Goal: Transaction & Acquisition: Purchase product/service

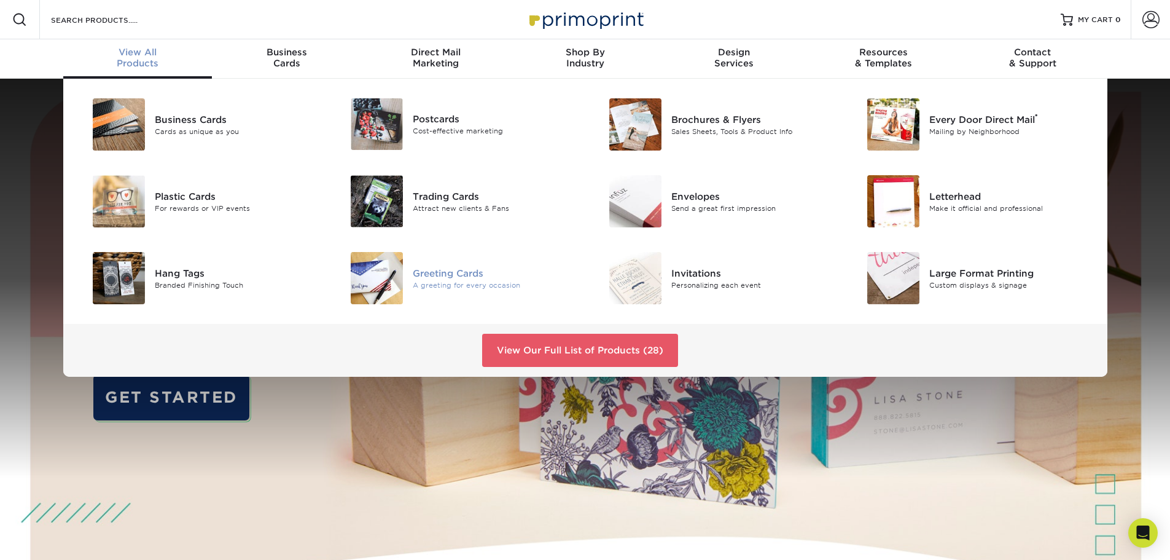
click at [440, 276] on div "Greeting Cards" at bounding box center [494, 273] width 163 height 14
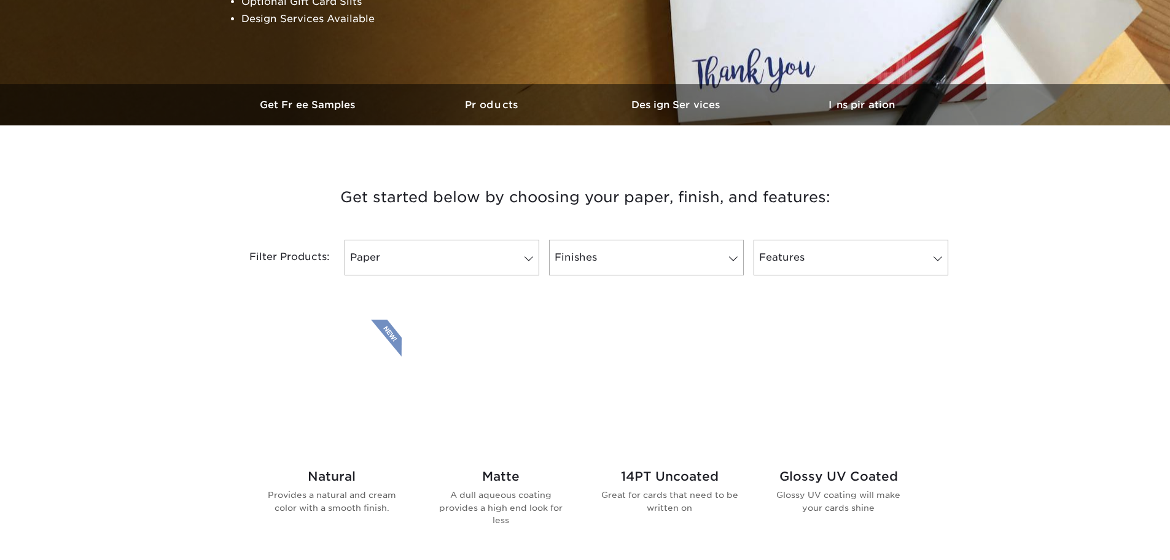
scroll to position [307, 0]
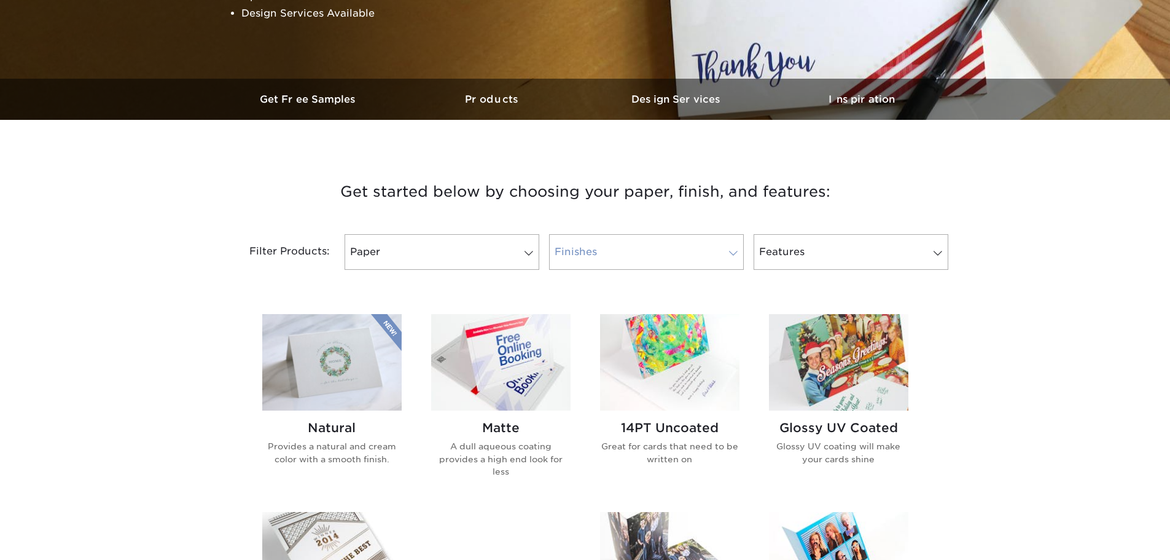
click at [638, 259] on link "Finishes" at bounding box center [646, 252] width 195 height 36
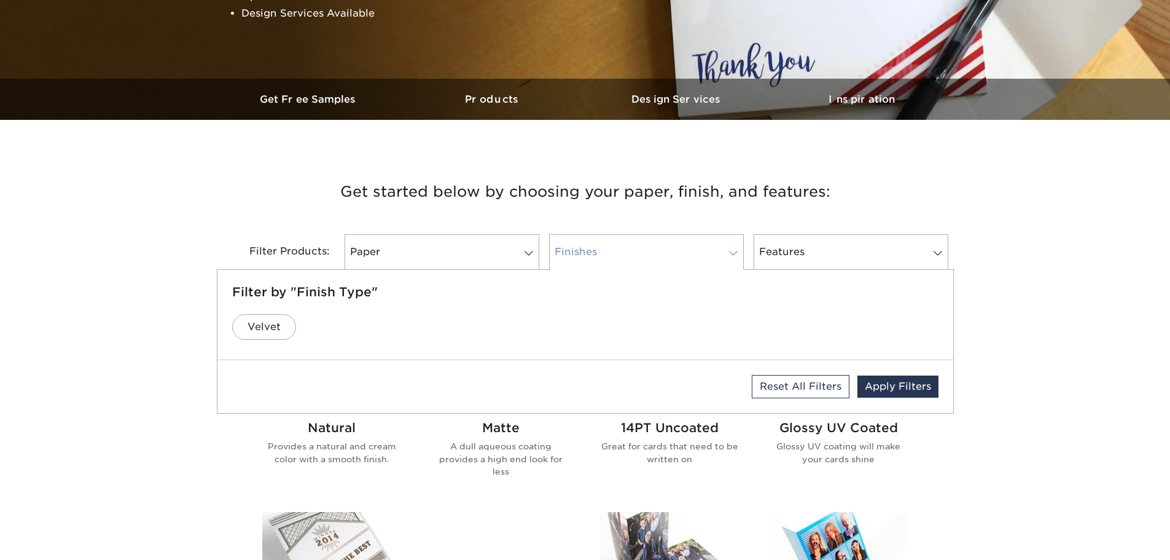
click at [634, 250] on link "Finishes" at bounding box center [646, 252] width 195 height 36
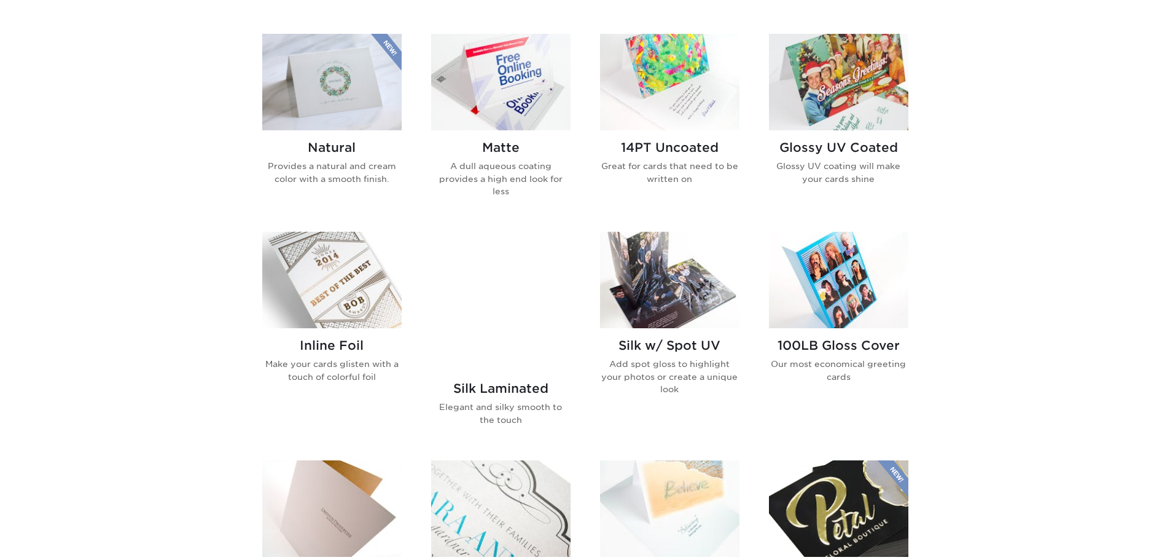
scroll to position [614, 0]
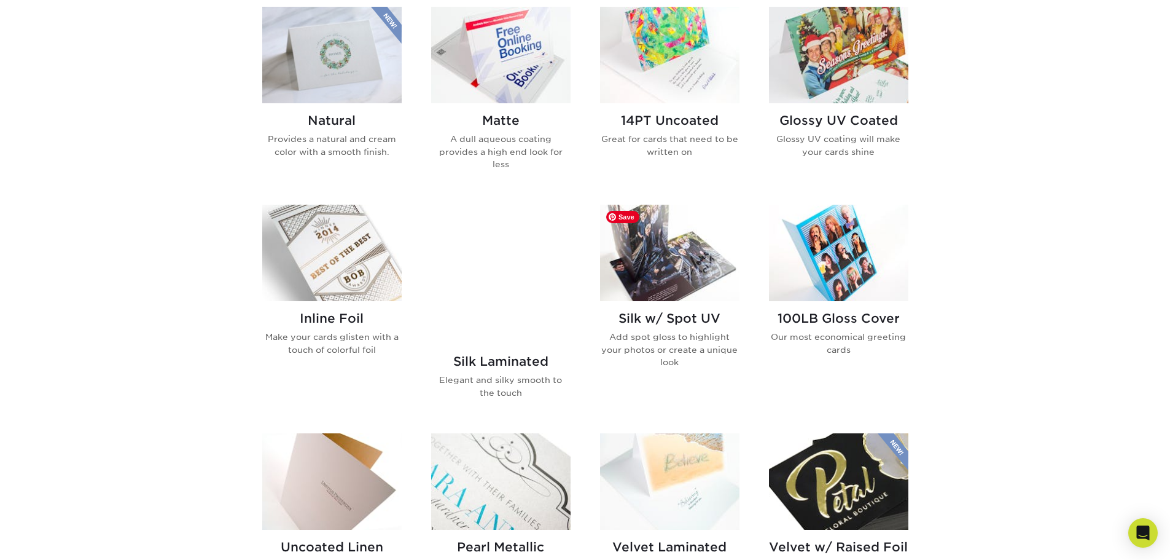
click at [666, 257] on img at bounding box center [669, 253] width 139 height 96
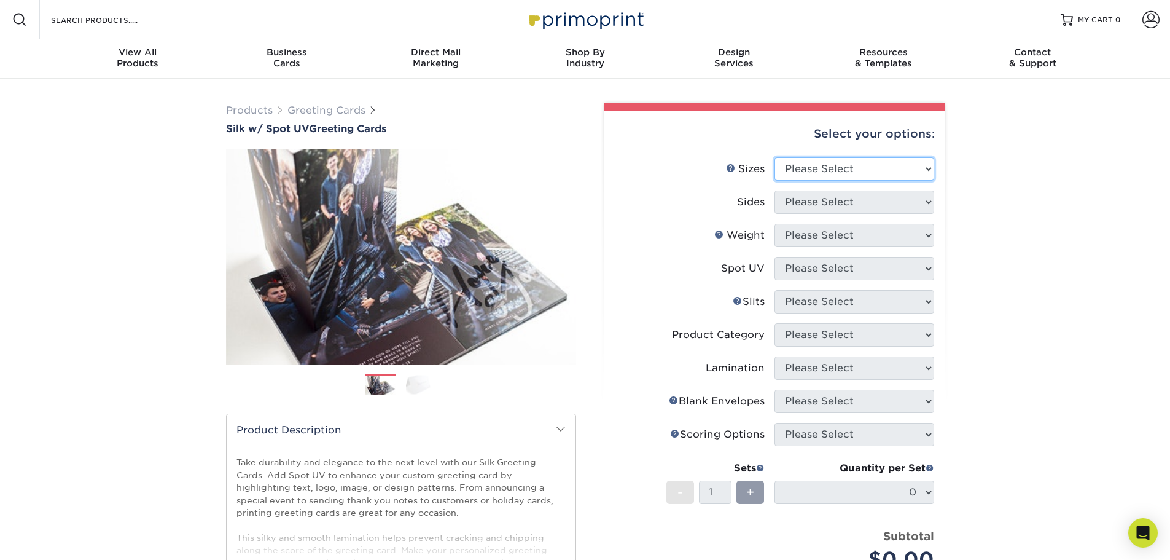
click at [809, 169] on select "Please Select 4.25" x 11" 5.5" x 8.5" 6" x 9" 6" x 12" 7" x 10" 8.5" x 11"" at bounding box center [855, 168] width 160 height 23
select select "7.00x10.00"
click at [775, 157] on select "Please Select 4.25" x 11" 5.5" x 8.5" 6" x 9" 6" x 12" 7" x 10" 8.5" x 11"" at bounding box center [855, 168] width 160 height 23
click at [813, 205] on select "Please Select Print Both Sides Print Front Only" at bounding box center [855, 201] width 160 height 23
select select "32d3c223-f82c-492b-b915-ba065a00862f"
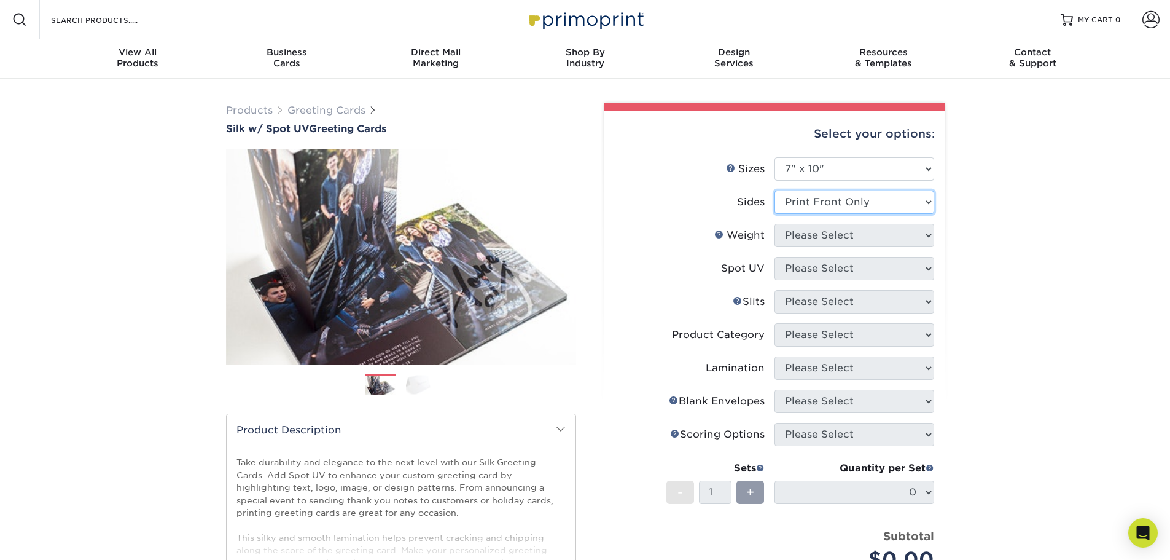
click at [775, 190] on select "Please Select Print Both Sides Print Front Only" at bounding box center [855, 201] width 160 height 23
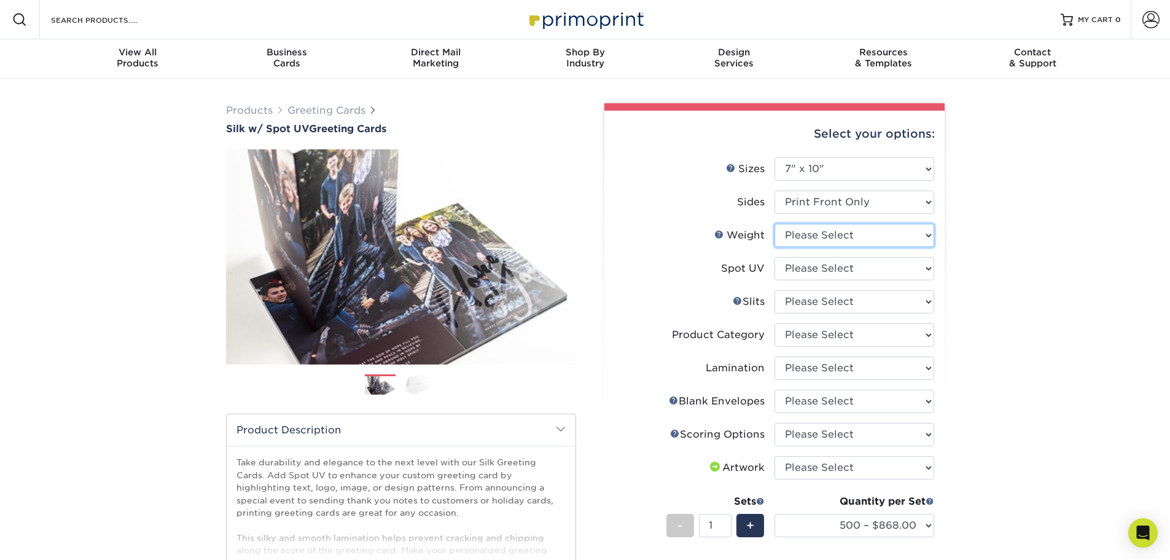
click at [807, 237] on select "Please Select 16PT" at bounding box center [855, 235] width 160 height 23
select select "16PT"
click at [775, 224] on select "Please Select 16PT" at bounding box center [855, 235] width 160 height 23
click at [796, 268] on select "Please Select Front Only" at bounding box center [855, 268] width 160 height 23
select select "1"
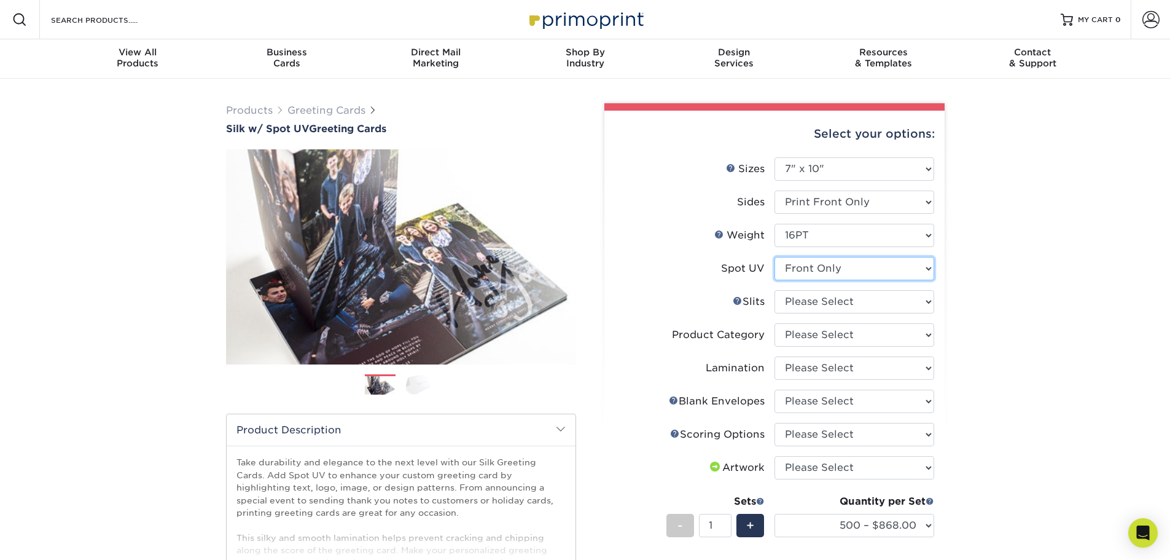
click at [775, 257] on select "Please Select Front Only" at bounding box center [855, 268] width 160 height 23
click at [800, 290] on select "Please Select Moon Slits Bottom Panel Moon Slits Right Panel No Gift Card Slits…" at bounding box center [855, 301] width 160 height 23
select select "c4055f3c-a707-4a99-931b-ce83690041fd"
click at [775, 290] on select "Please Select Moon Slits Bottom Panel Moon Slits Right Panel No Gift Card Slits…" at bounding box center [855, 301] width 160 height 23
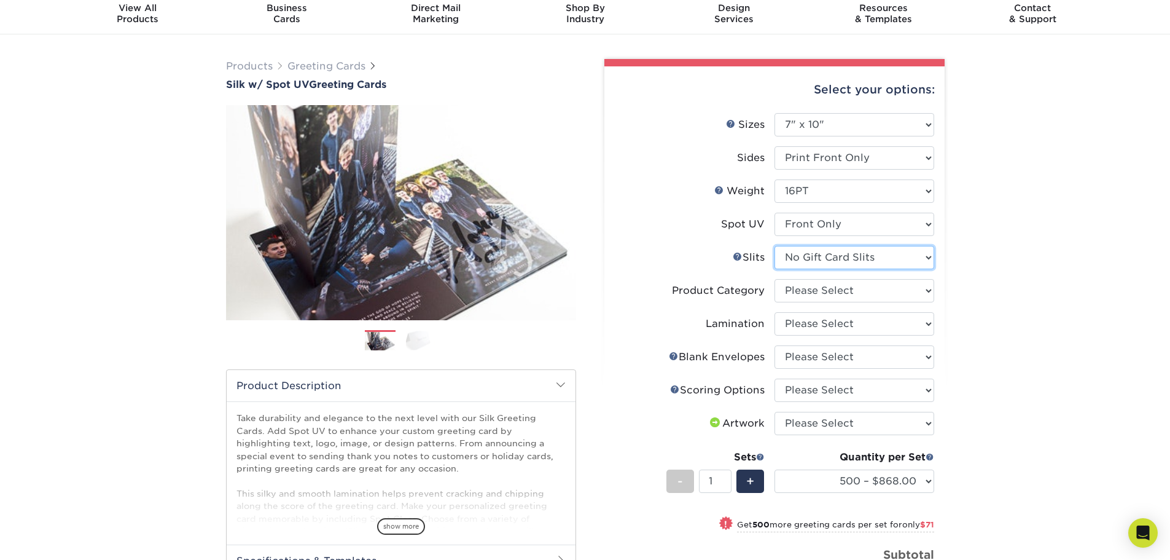
scroll to position [61, 0]
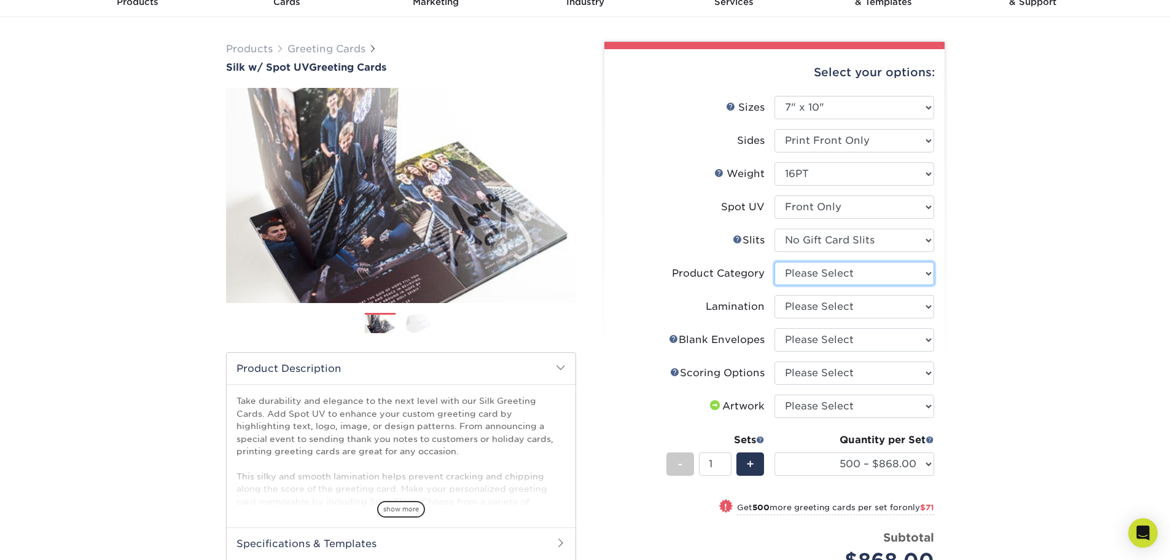
click at [795, 275] on select "Please Select Greeting Cards" at bounding box center [855, 273] width 160 height 23
select select "b7f8198f-f281-4438-a52e-cd7a5c5c0cfc"
click at [775, 262] on select "Please Select Greeting Cards" at bounding box center [855, 273] width 160 height 23
click at [795, 310] on select "Please Select Silk" at bounding box center [855, 306] width 160 height 23
select select "ccacb42f-45f7-42d3-bbd3-7c8421cf37f0"
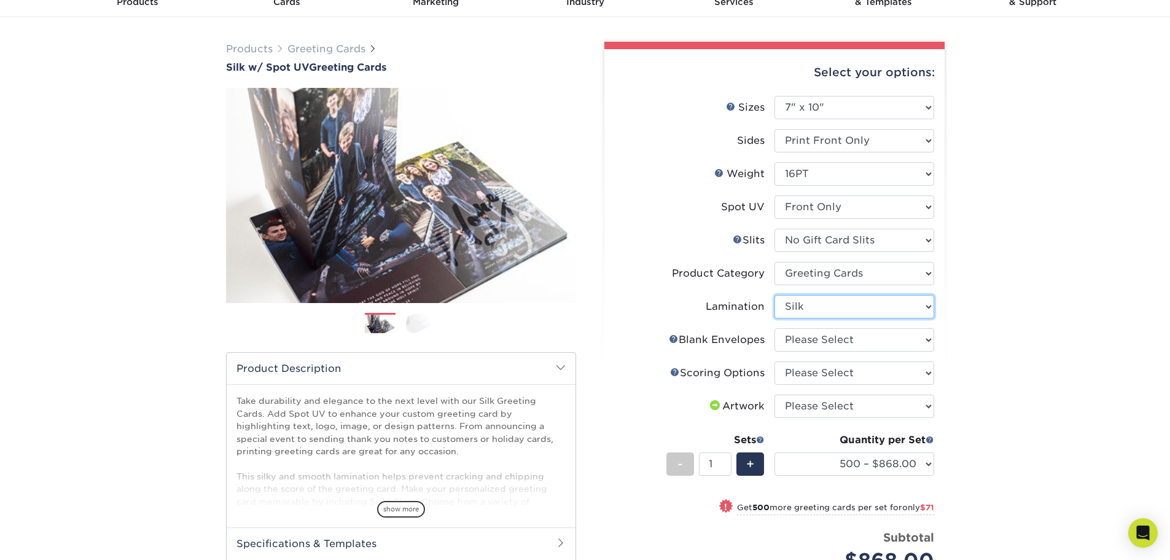
click at [775, 295] on select "Please Select Silk" at bounding box center [855, 306] width 160 height 23
click at [797, 340] on select "Please Select No Blank Envelopes Yes 500 Envelopes A7 Yes 1000 Envelopes A7 Yes…" at bounding box center [855, 339] width 160 height 23
select select "9f137334-7cf0-4a73-8a74-a4df662606ea"
click at [775, 328] on select "Please Select No Blank Envelopes Yes 500 Envelopes A7 Yes 1000 Envelopes A7 Yes…" at bounding box center [855, 339] width 160 height 23
click at [808, 372] on select "Please Select Score in Half" at bounding box center [855, 372] width 160 height 23
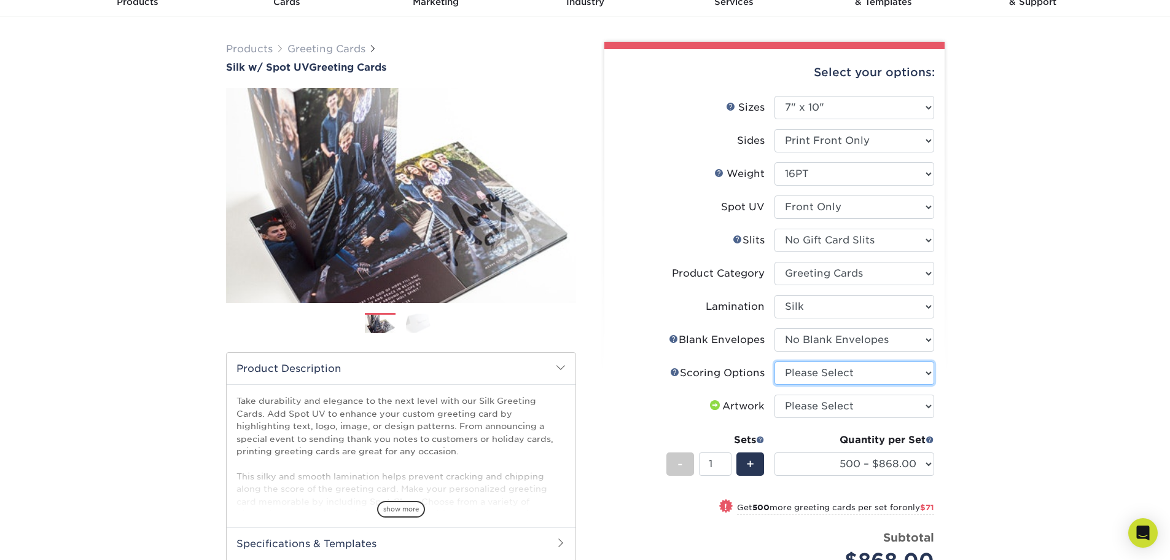
select select "b23166fa-223a-4016-b2d3-d3438452c7d9"
click at [775, 361] on select "Please Select Score in Half" at bounding box center [855, 372] width 160 height 23
click at [805, 408] on select "Please Select I will upload files I need a design - $75" at bounding box center [855, 405] width 160 height 23
select select "upload"
click at [775, 394] on select "Please Select I will upload files I need a design - $75" at bounding box center [855, 405] width 160 height 23
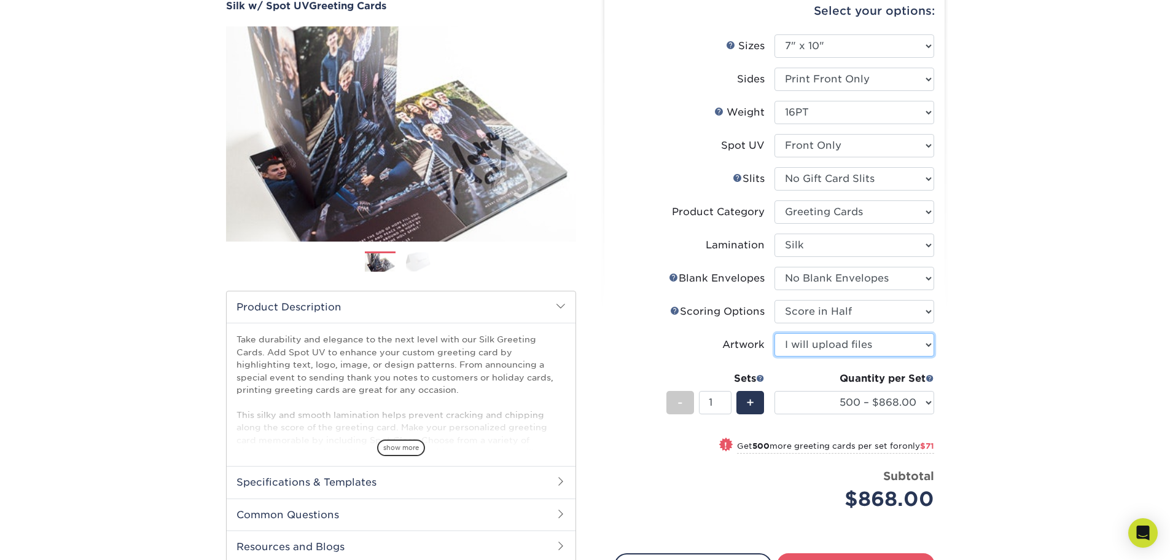
scroll to position [184, 0]
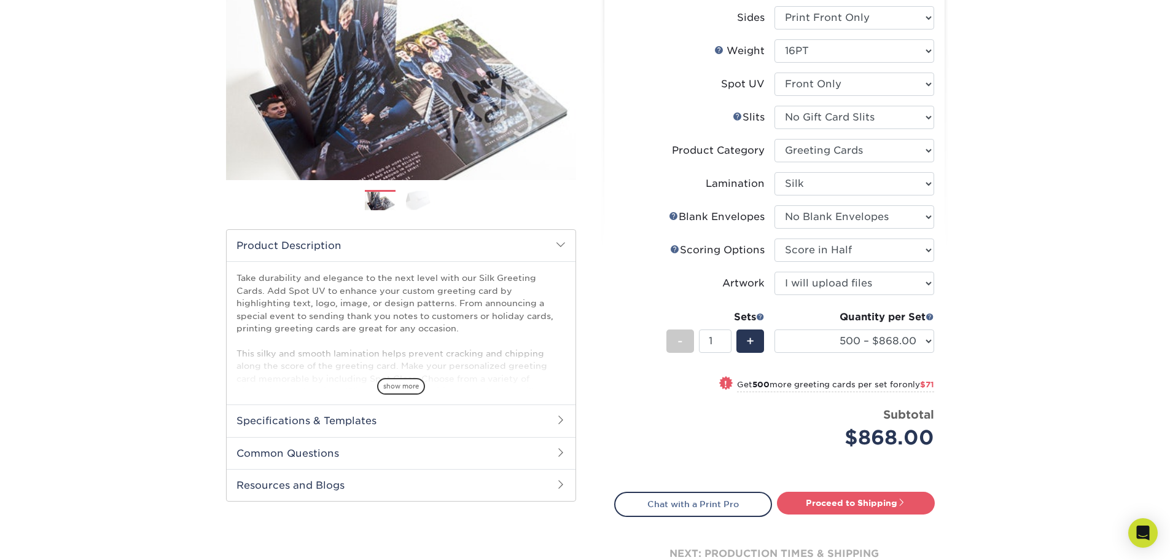
click at [885, 329] on div "Quantity per Set 500 – $868.00 1000 – $939.00 2500 – $2226.00 5000 – $3653.00 1…" at bounding box center [855, 338] width 160 height 57
click at [898, 345] on select "500 – $868.00 1000 – $939.00 2500 – $2226.00 5000 – $3653.00 10000 – $7634.00" at bounding box center [855, 340] width 160 height 23
click at [775, 329] on select "500 – $868.00 1000 – $939.00 2500 – $2226.00 5000 – $3653.00 10000 – $7634.00" at bounding box center [855, 340] width 160 height 23
click at [994, 362] on div "Products Greeting Cards Silk w/ Spot UV Greeting Cards Previous Next /" at bounding box center [585, 264] width 1170 height 740
click at [690, 343] on div "-" at bounding box center [681, 340] width 28 height 23
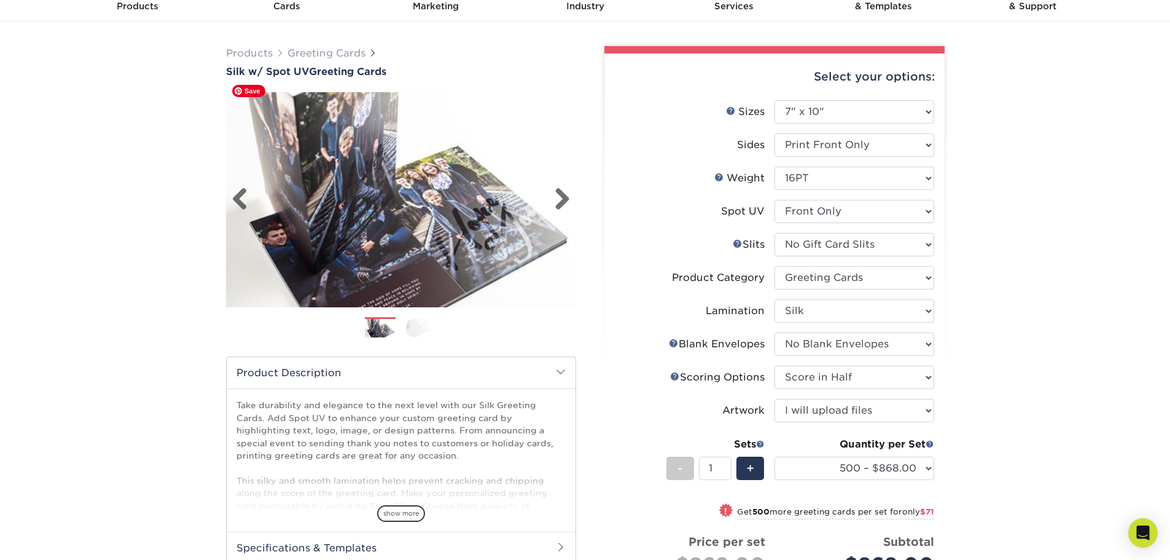
scroll to position [0, 0]
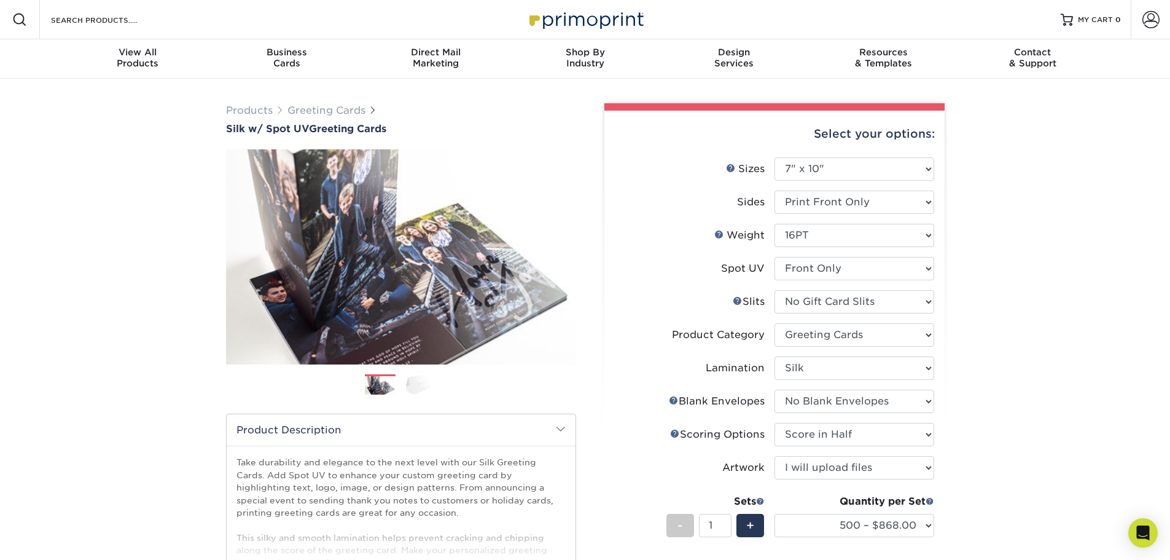
click at [578, 17] on img at bounding box center [585, 19] width 123 height 26
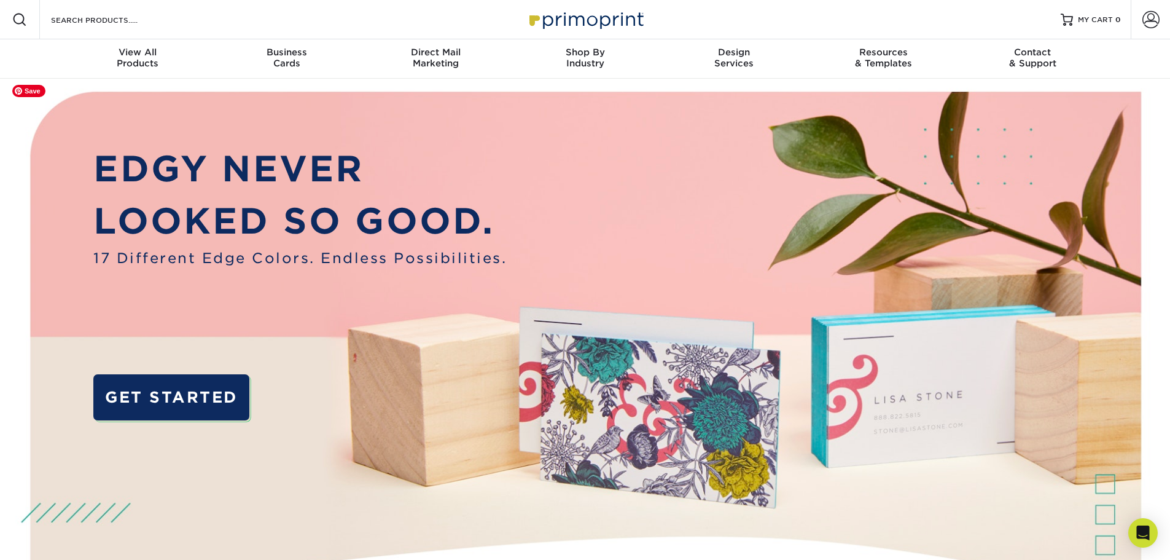
drag, startPoint x: 581, startPoint y: 7, endPoint x: 248, endPoint y: 125, distance: 352.9
click at [248, 125] on img at bounding box center [585, 368] width 1159 height 579
